Goal: Check status: Check status

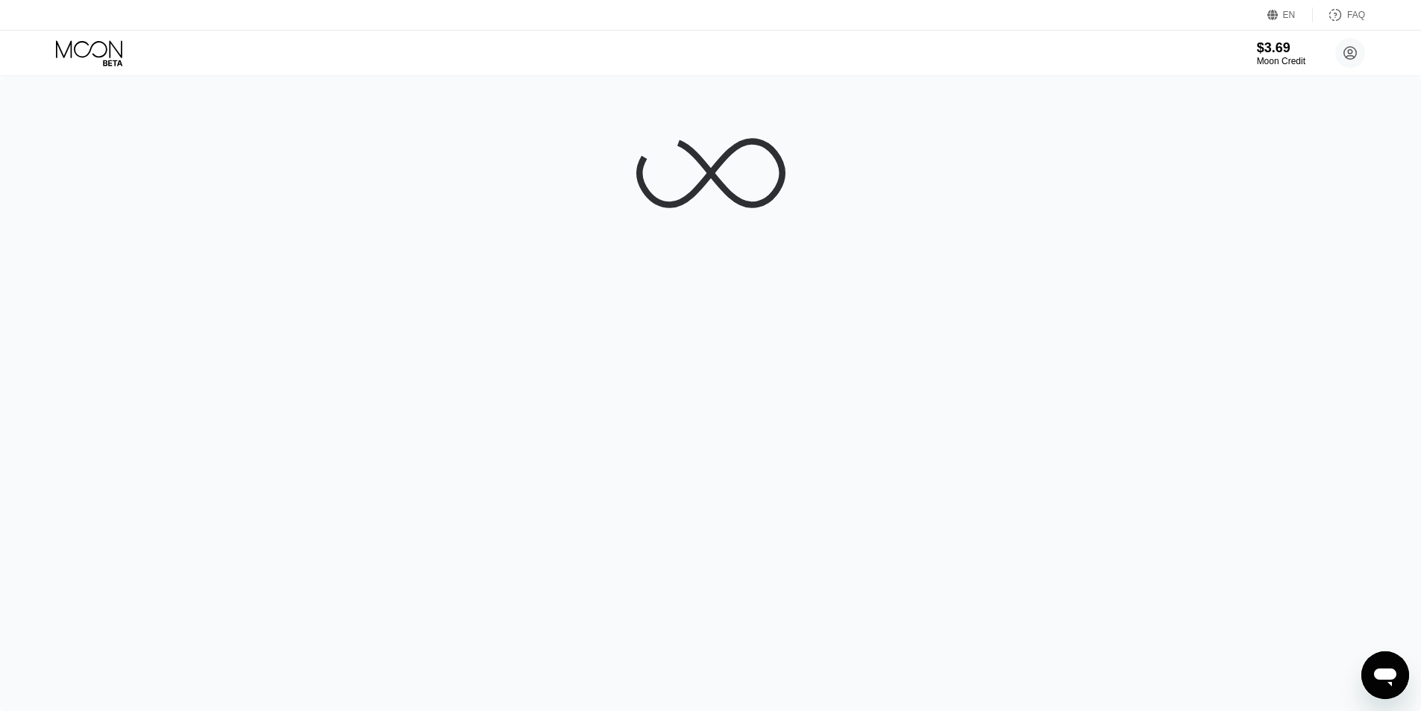
click at [1390, 84] on div at bounding box center [710, 393] width 1421 height 635
